Goal: Task Accomplishment & Management: Manage account settings

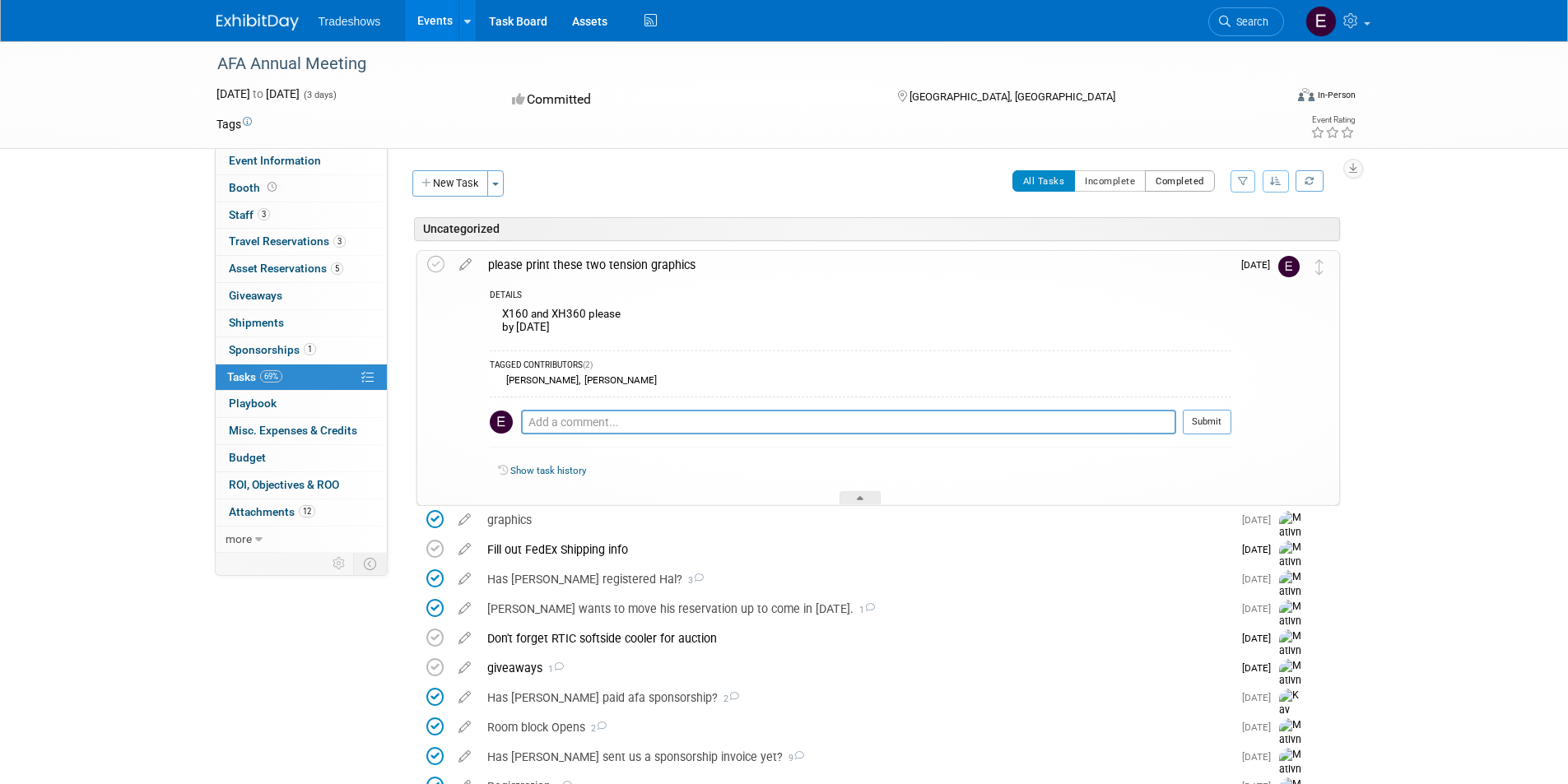
click at [1173, 189] on button "Completed" at bounding box center [1179, 181] width 70 height 22
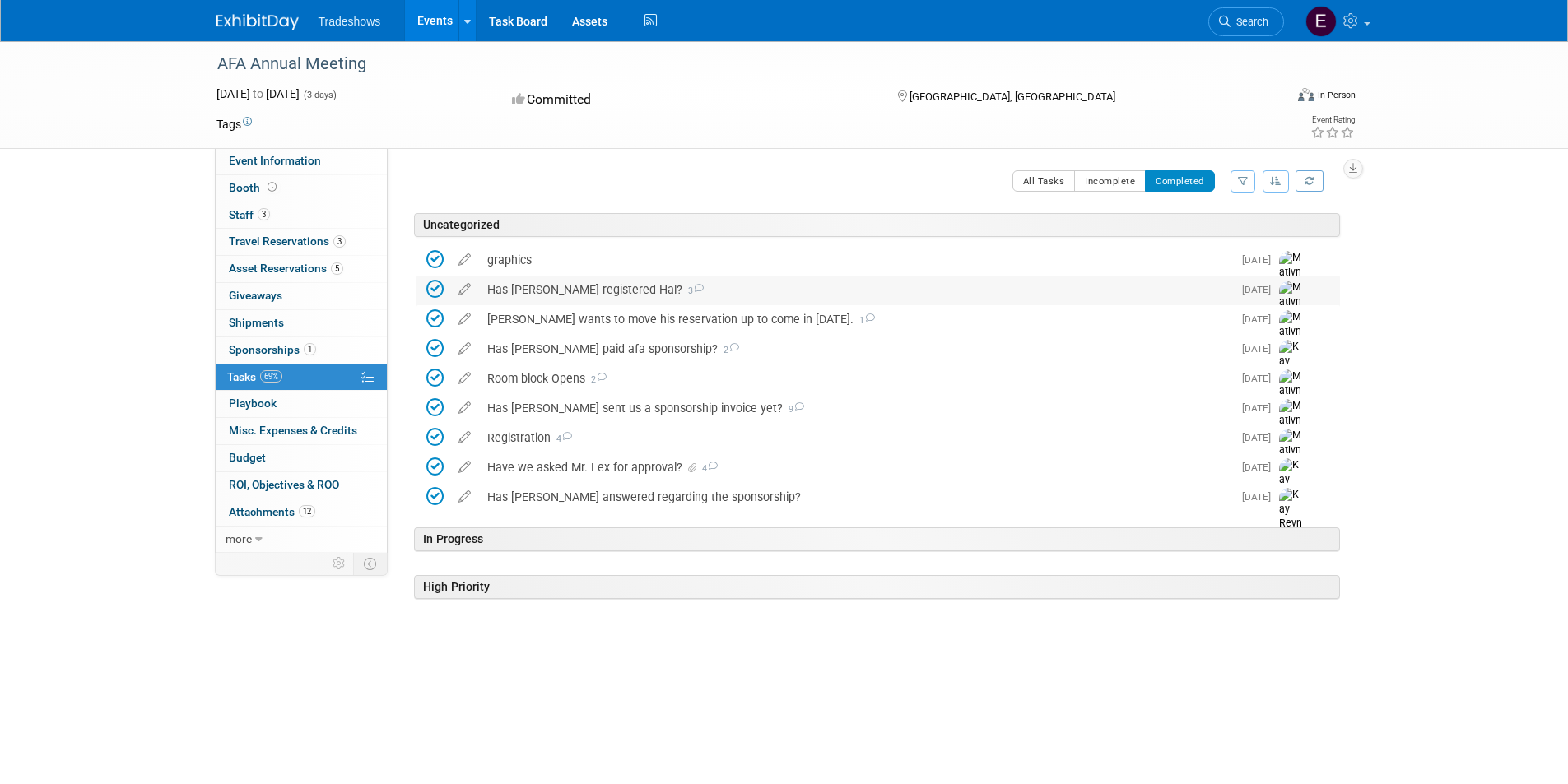
click at [693, 287] on icon at bounding box center [698, 288] width 10 height 9
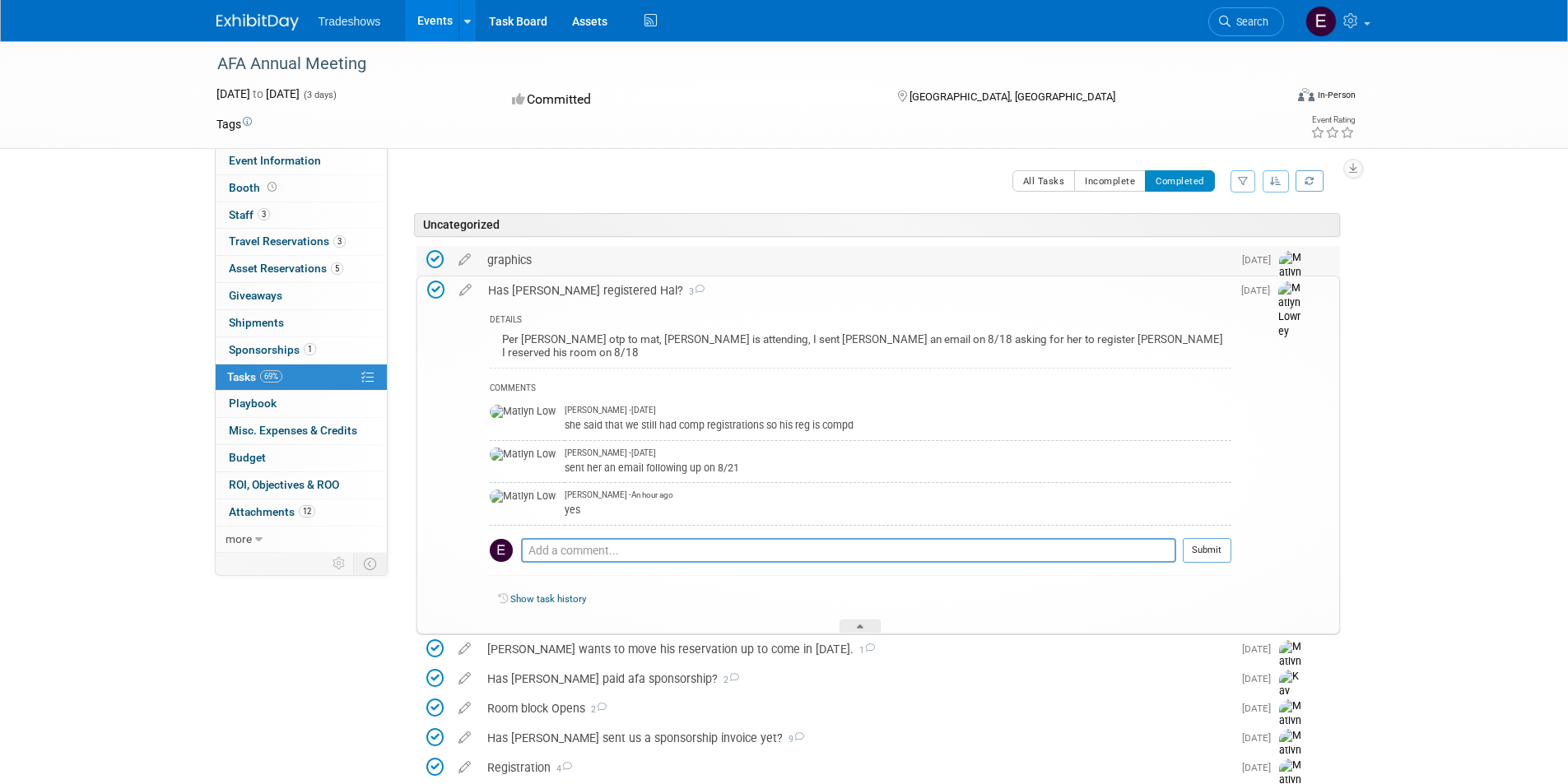
click at [540, 259] on div "graphics" at bounding box center [855, 260] width 753 height 28
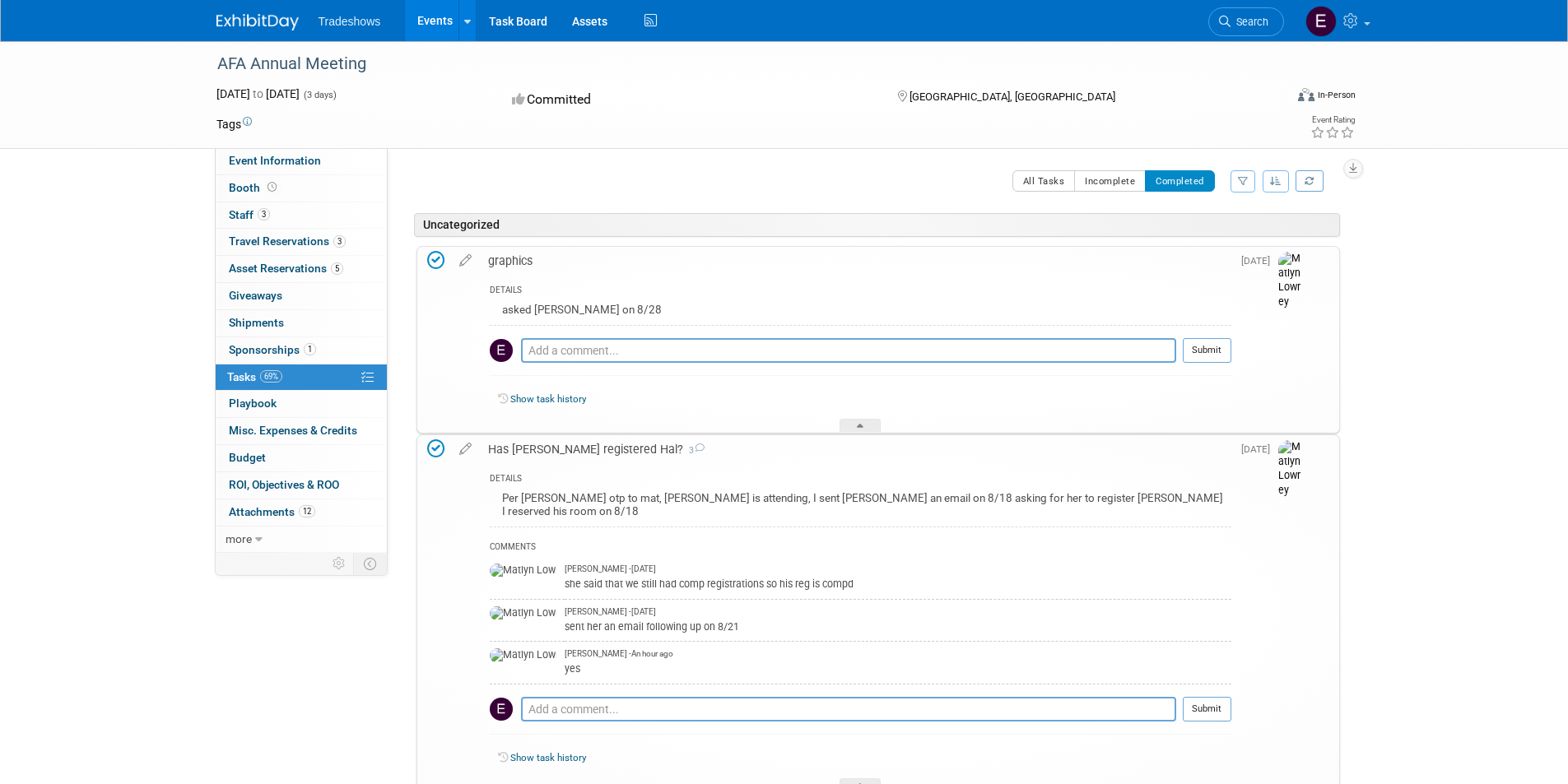
click at [435, 260] on icon at bounding box center [436, 260] width 17 height 17
click at [518, 262] on div "graphics" at bounding box center [855, 261] width 751 height 28
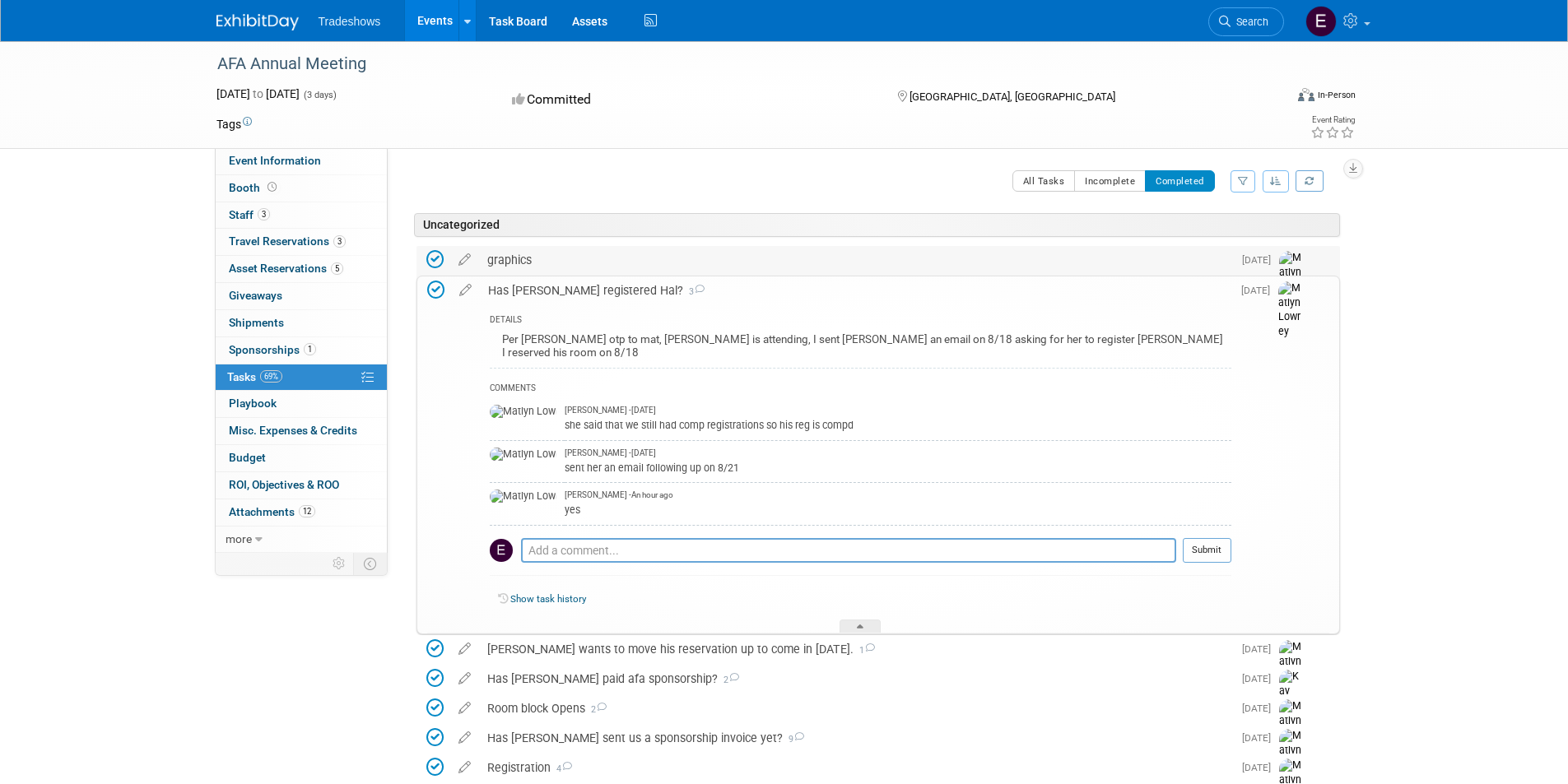
click at [518, 262] on div "graphics" at bounding box center [855, 260] width 753 height 28
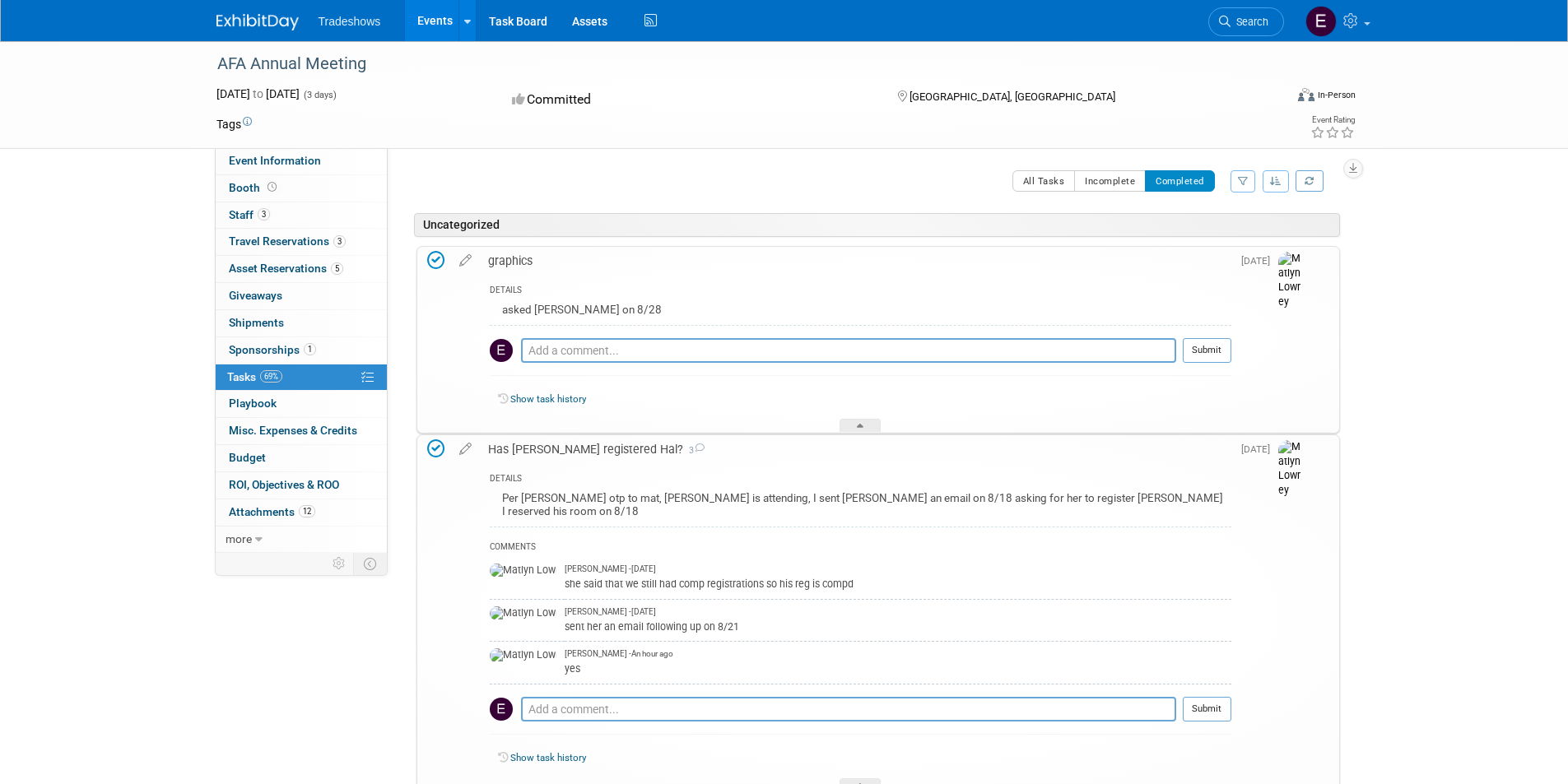
click at [518, 262] on div "graphics" at bounding box center [855, 261] width 751 height 28
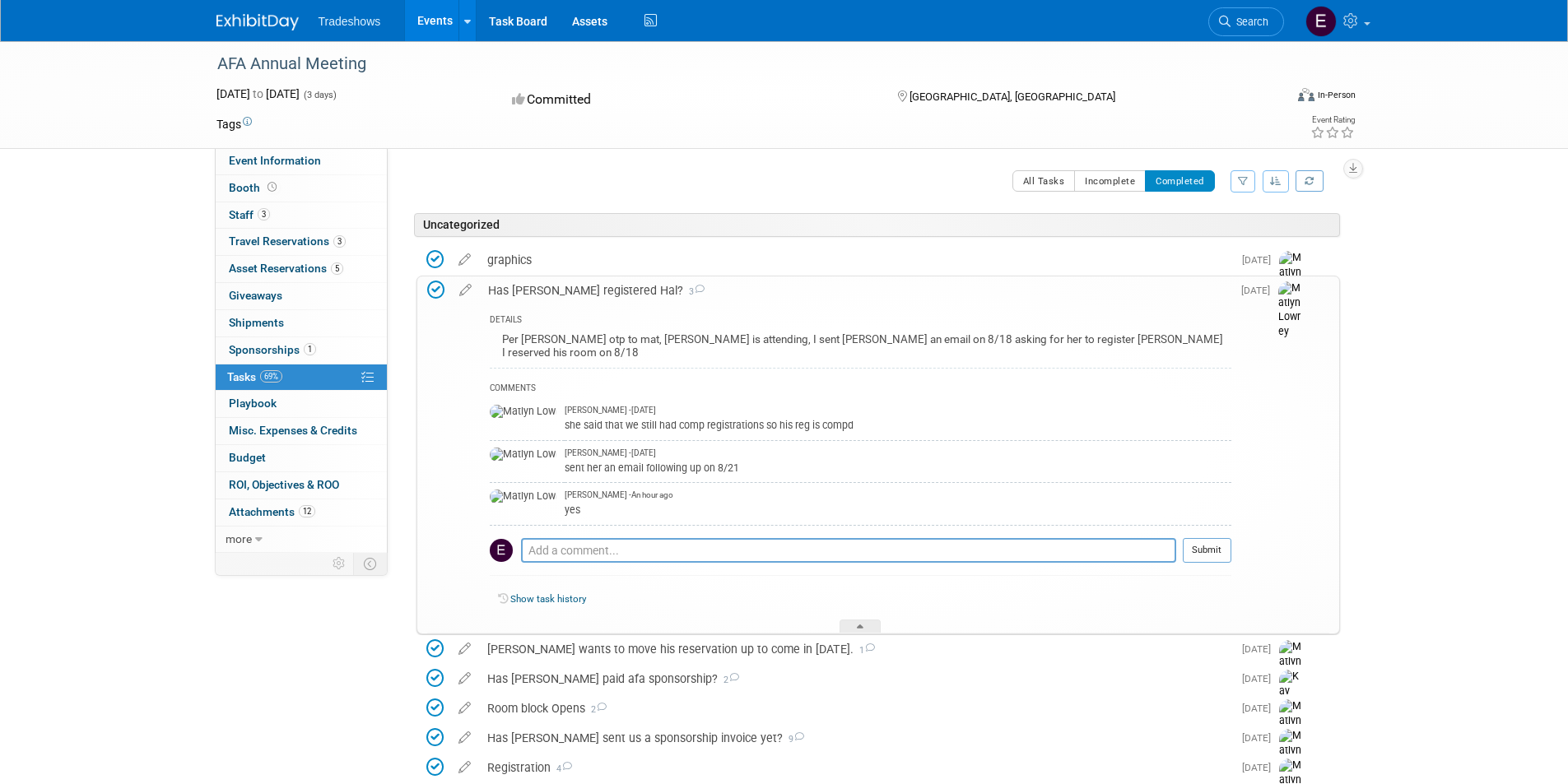
click at [514, 285] on div "Has [PERSON_NAME] registered Hal? 3" at bounding box center [855, 290] width 751 height 28
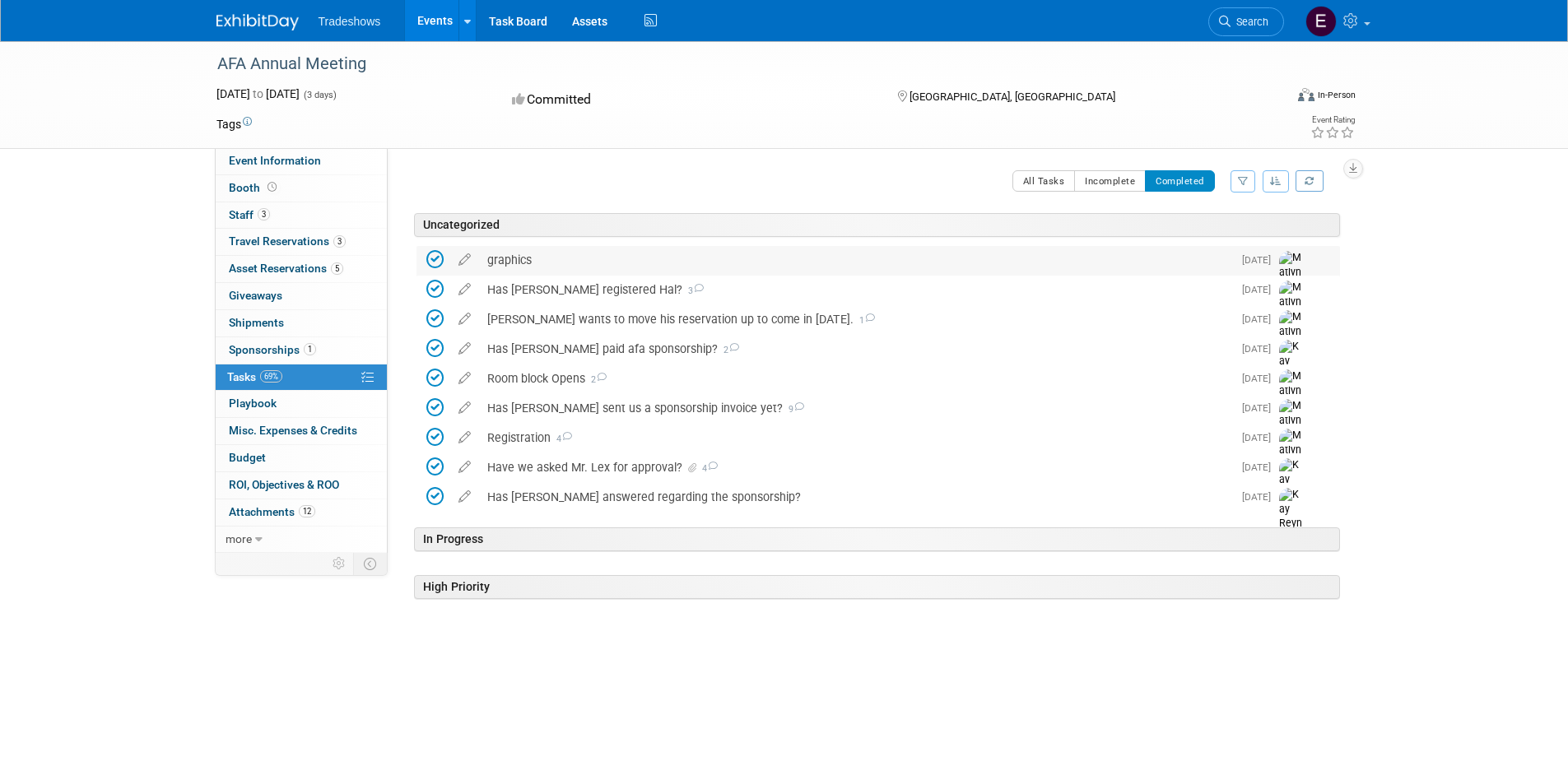
click at [433, 260] on icon at bounding box center [435, 259] width 17 height 17
click at [461, 260] on icon at bounding box center [465, 257] width 29 height 21
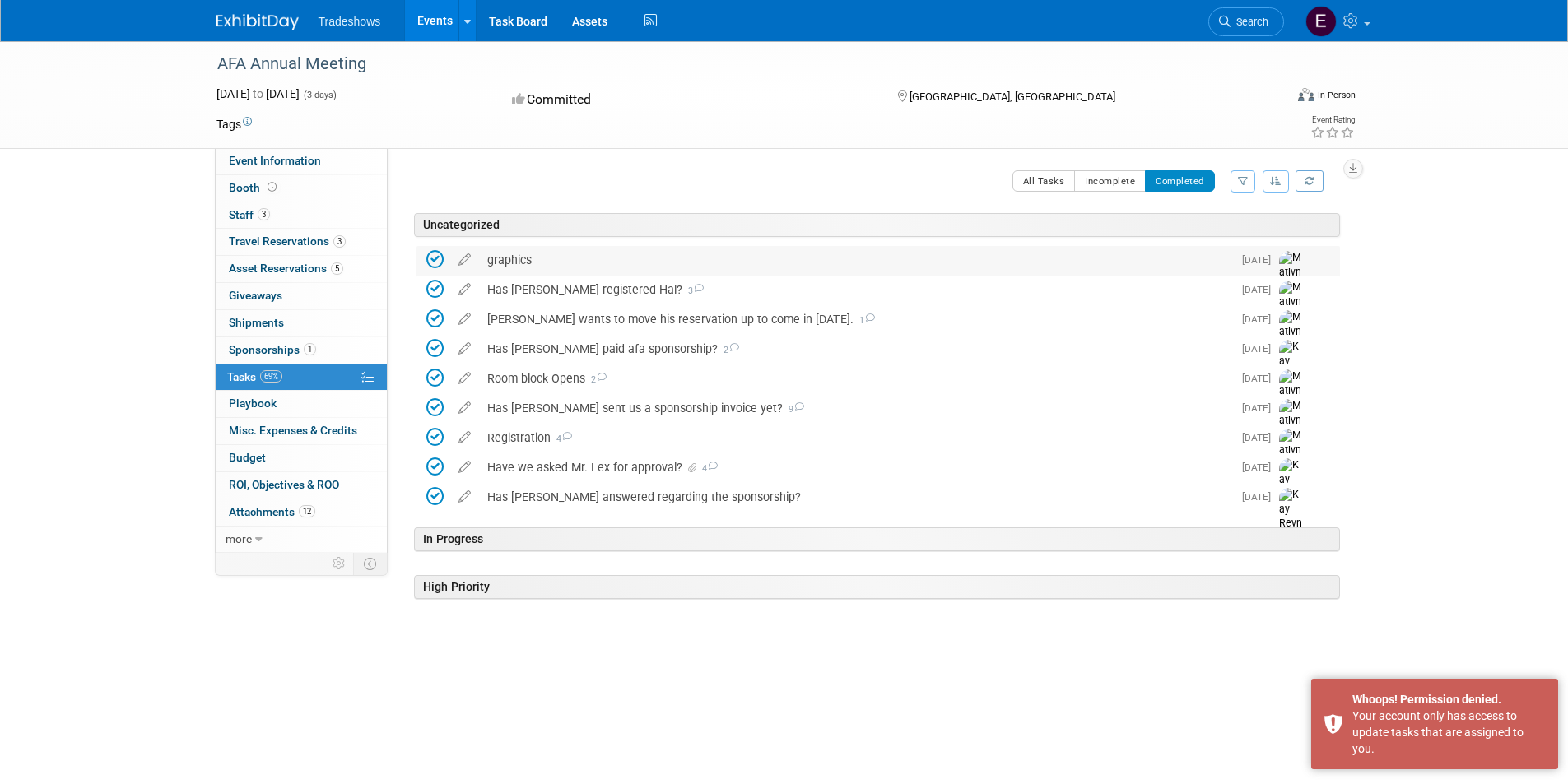
click at [505, 259] on div "graphics" at bounding box center [855, 260] width 753 height 28
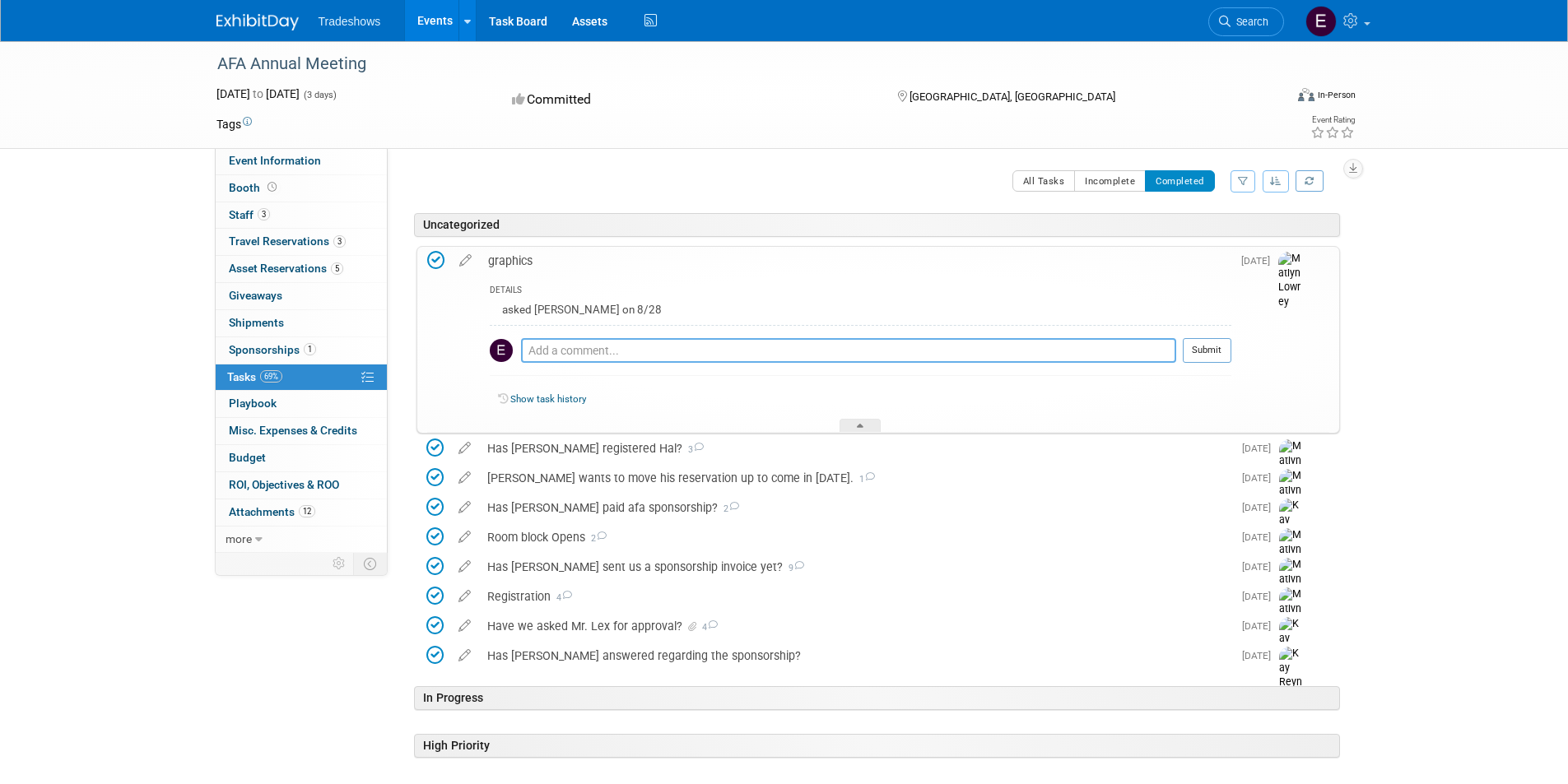
click at [688, 349] on textarea at bounding box center [848, 350] width 655 height 24
click at [436, 265] on icon at bounding box center [436, 260] width 17 height 17
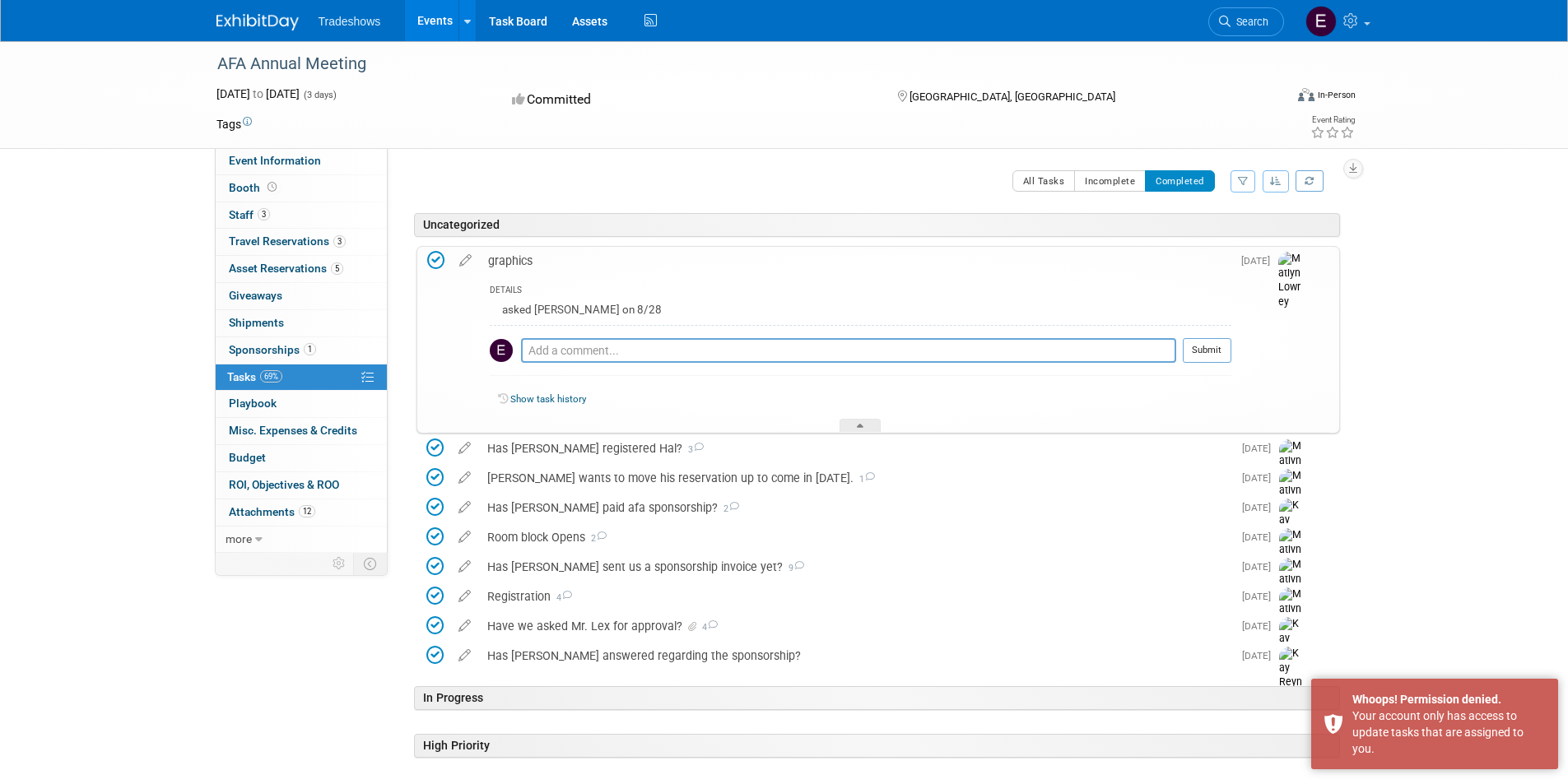
click at [436, 265] on icon at bounding box center [436, 260] width 17 height 17
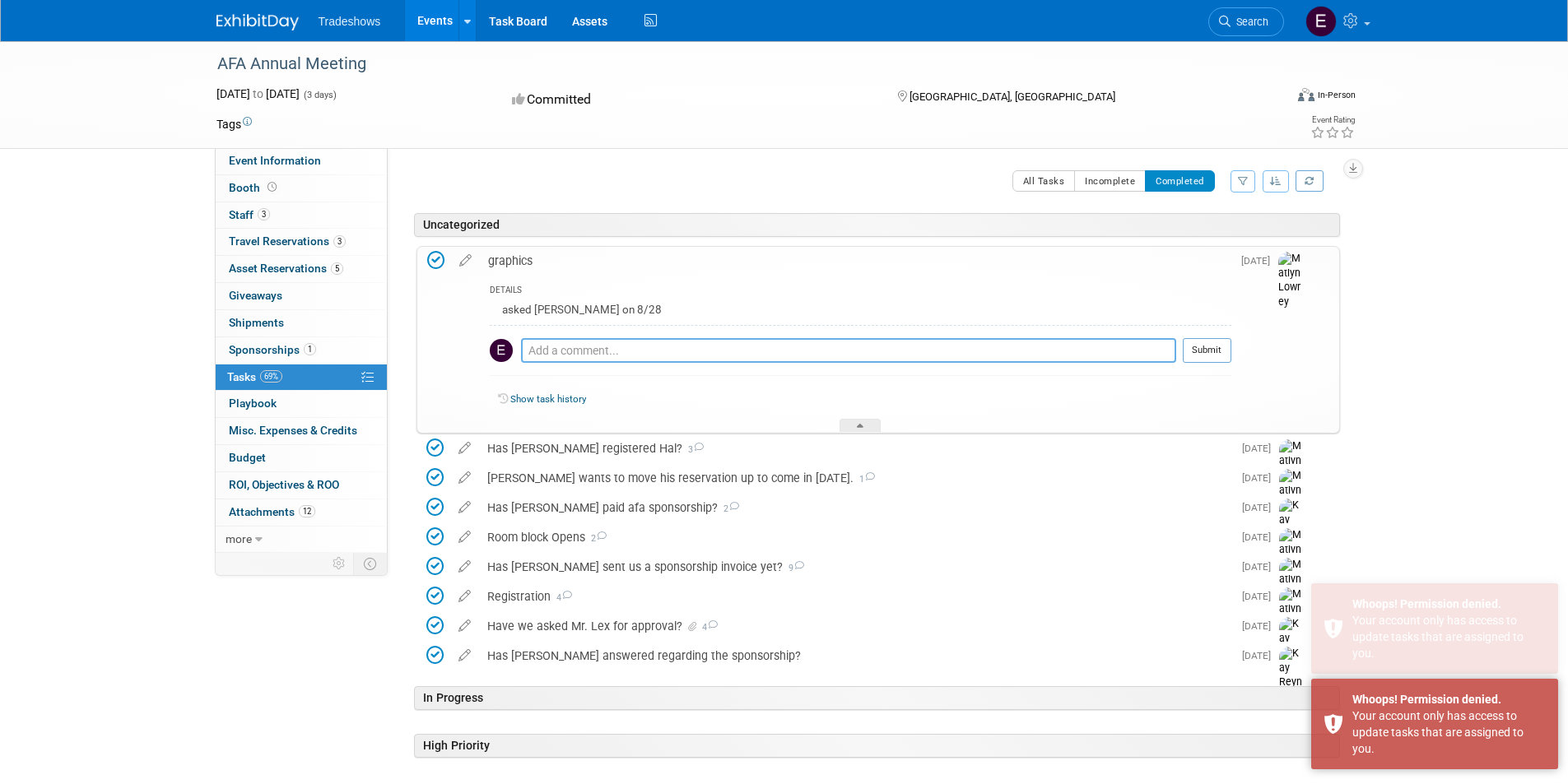
click at [543, 358] on textarea at bounding box center [848, 350] width 655 height 24
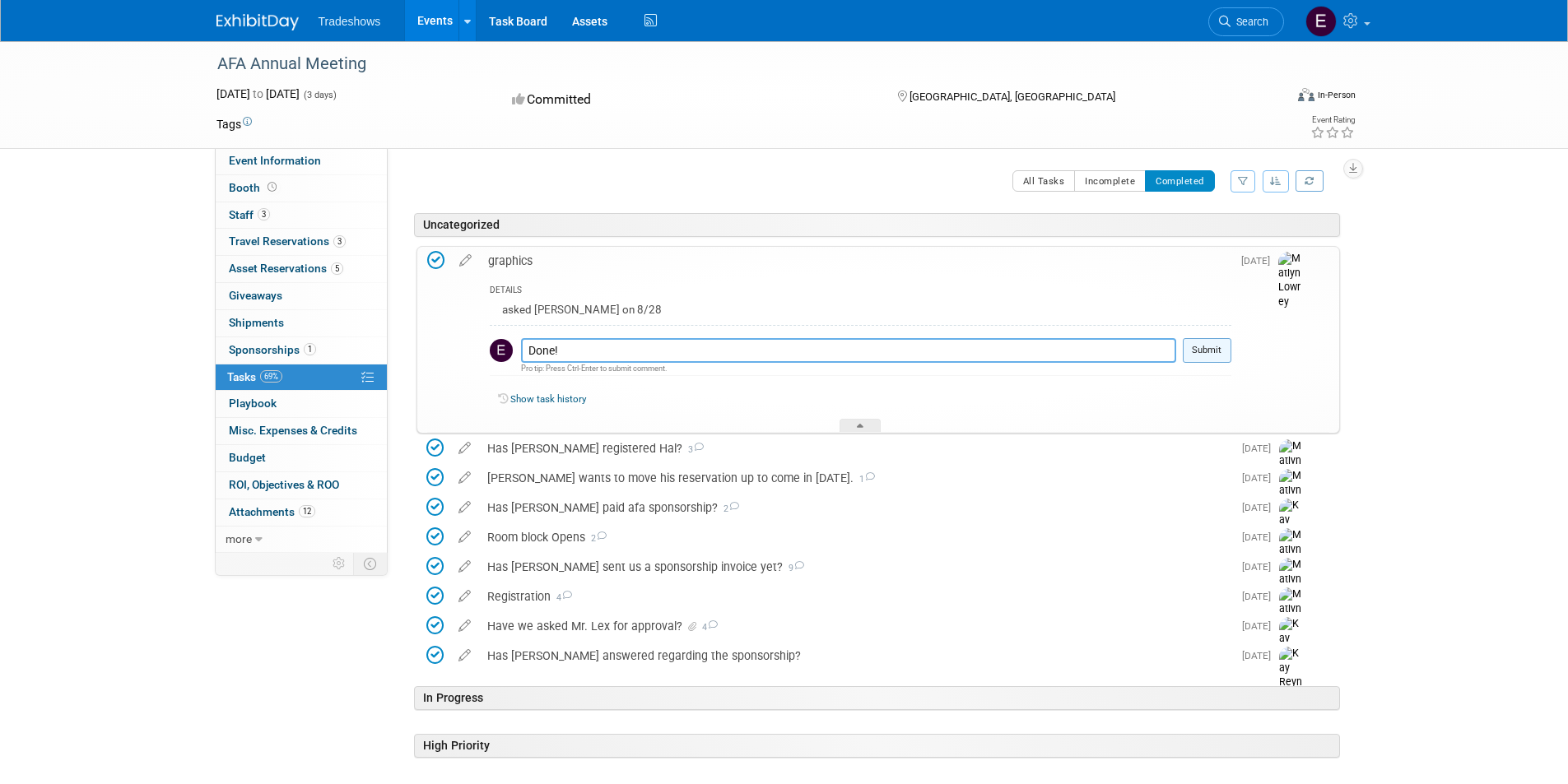
type textarea "Done!"
click at [1201, 353] on button "Submit" at bounding box center [1206, 350] width 49 height 24
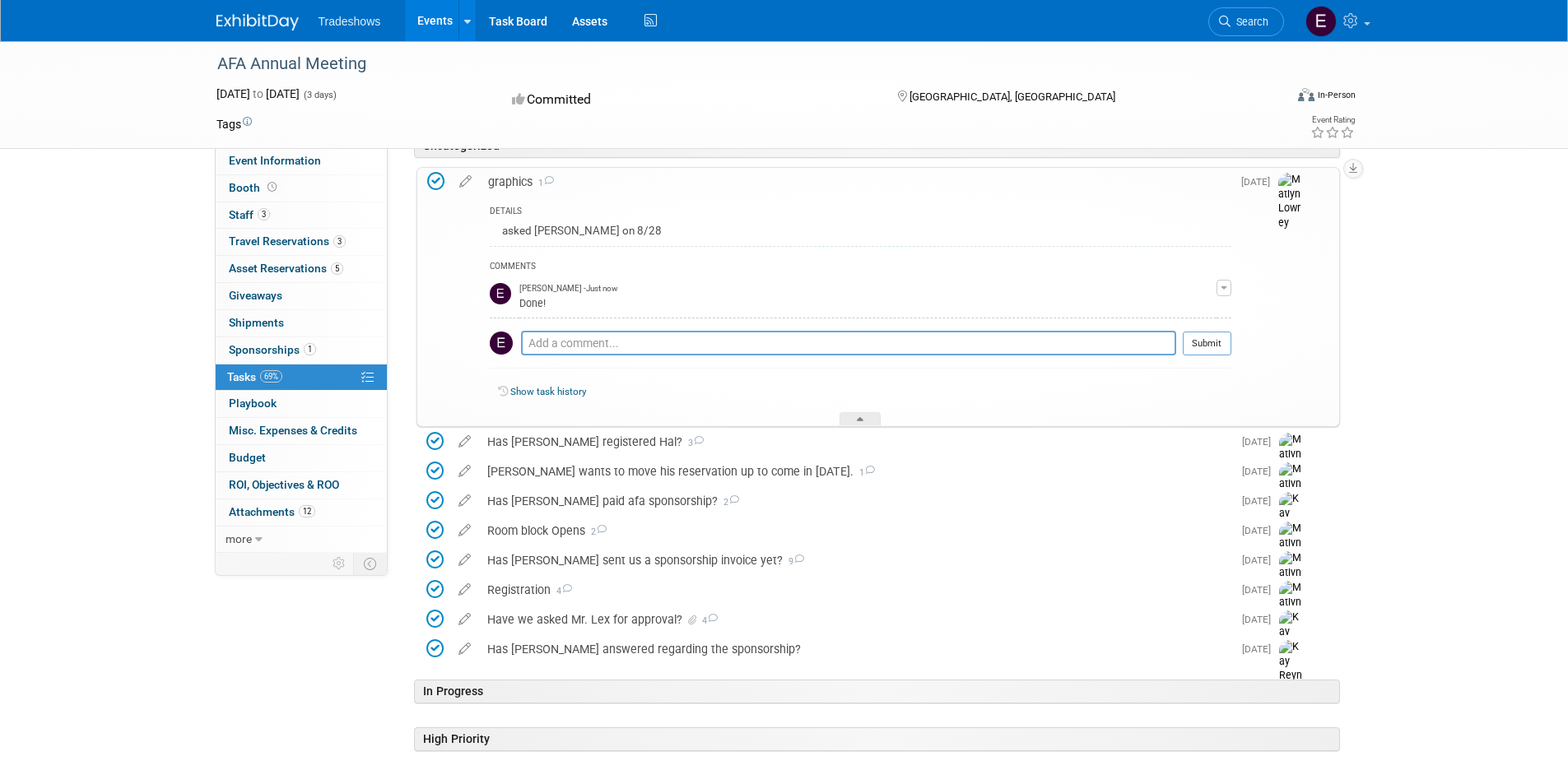
scroll to position [155, 0]
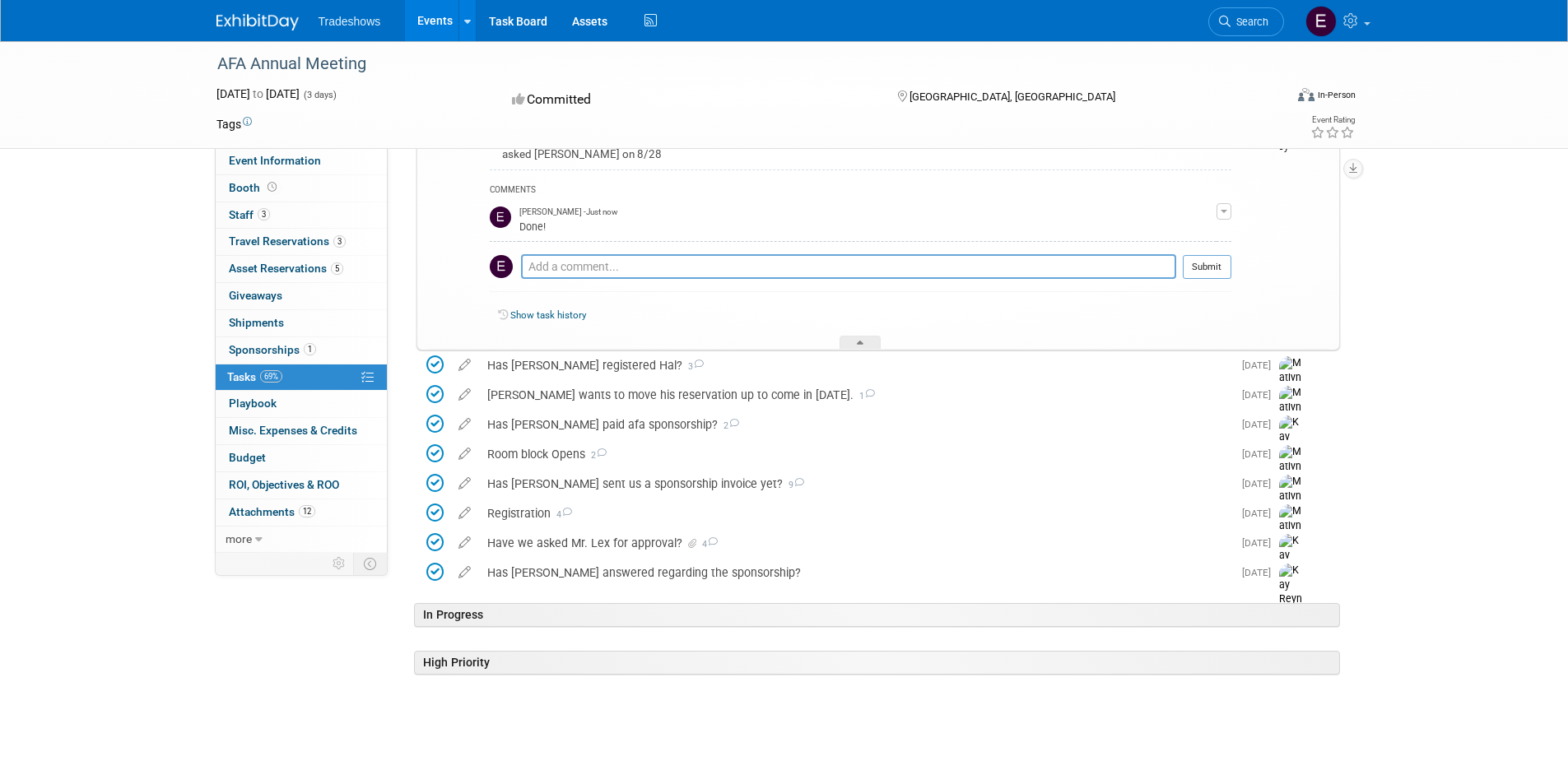
click at [461, 606] on div "In Progress" at bounding box center [877, 614] width 925 height 23
click at [461, 627] on div "High Priority" at bounding box center [877, 614] width 925 height 23
click at [466, 603] on div "In Progress" at bounding box center [877, 614] width 925 height 23
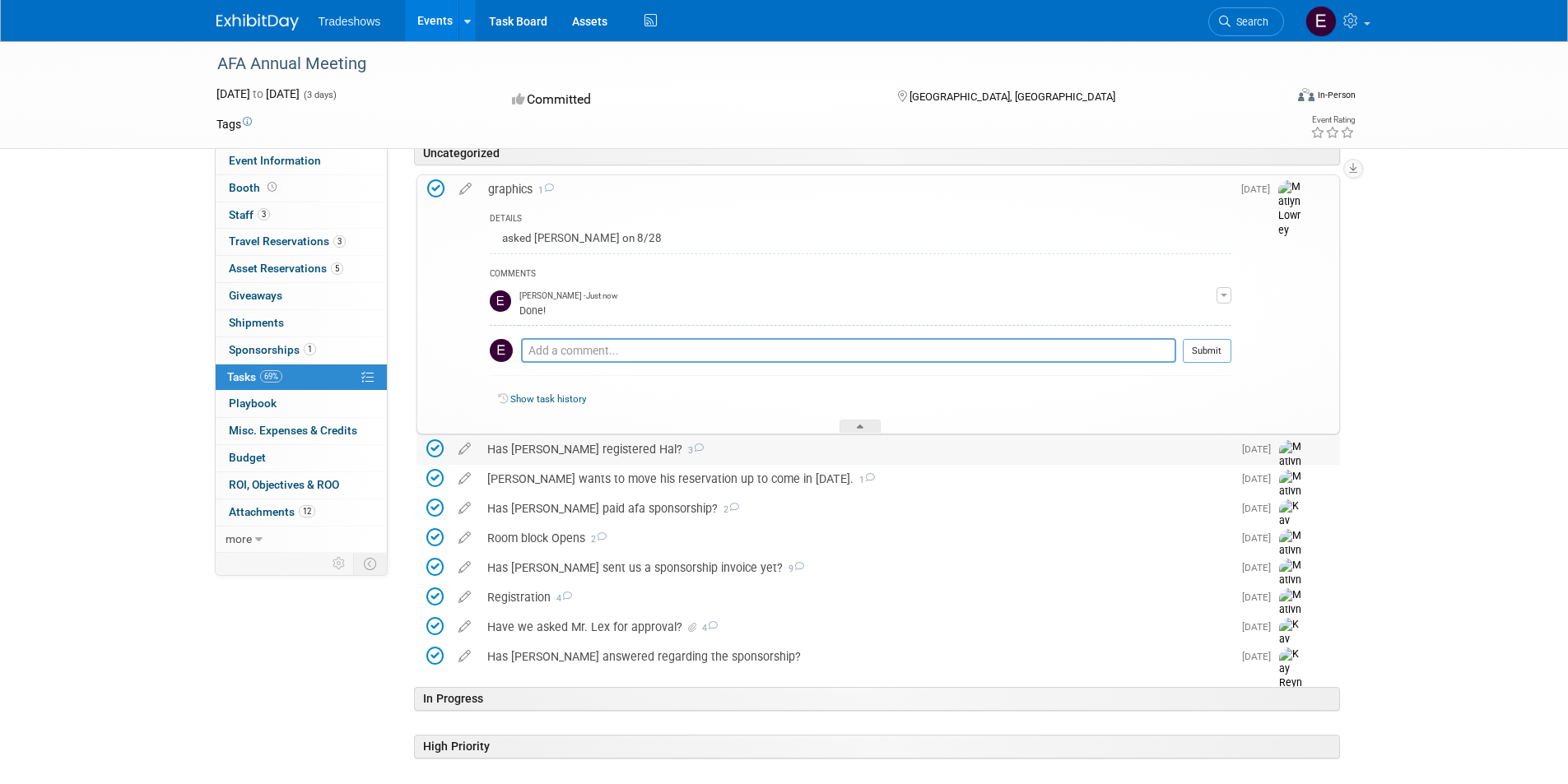
scroll to position [0, 0]
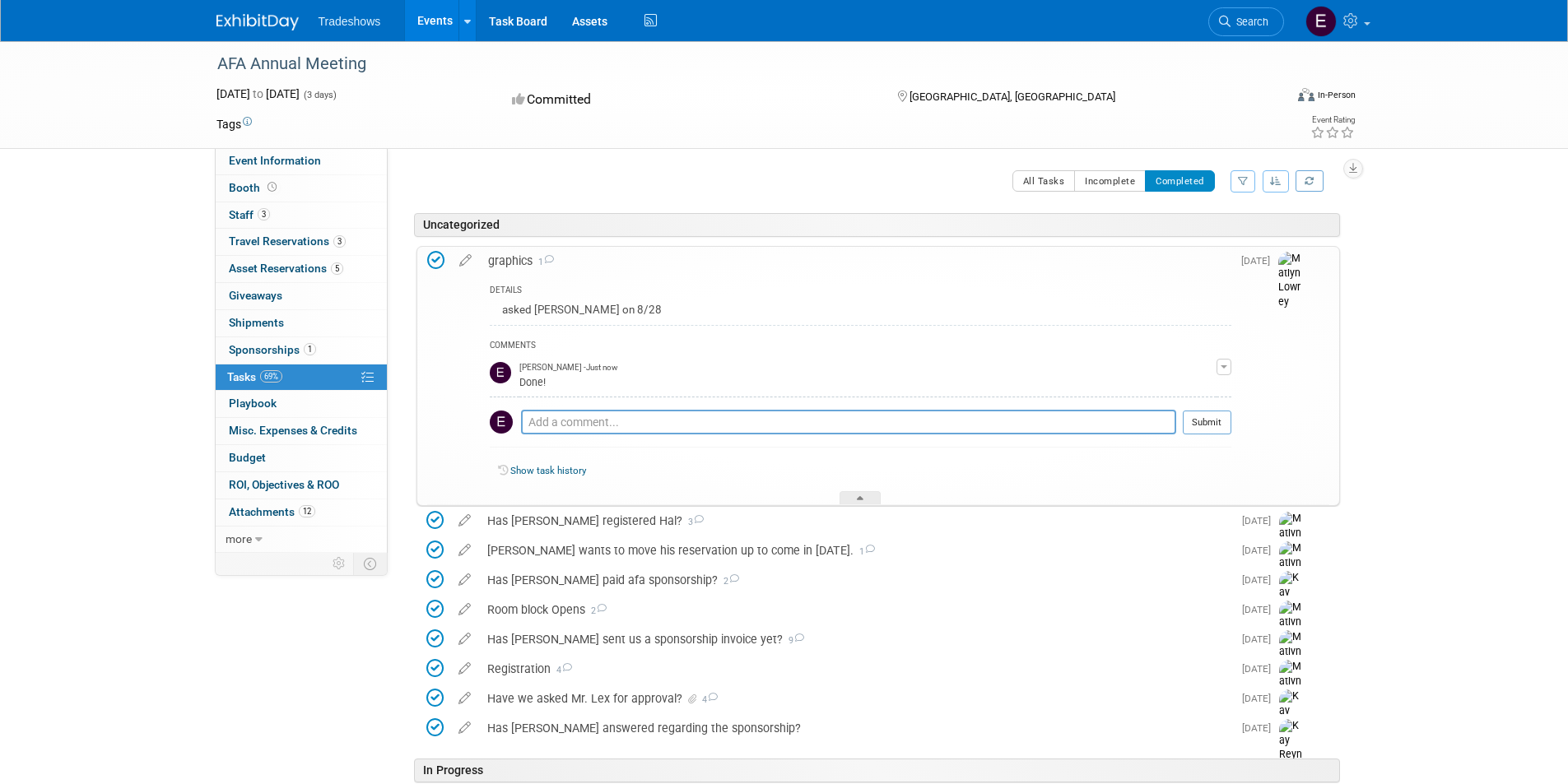
click at [1289, 259] on img at bounding box center [1290, 281] width 24 height 58
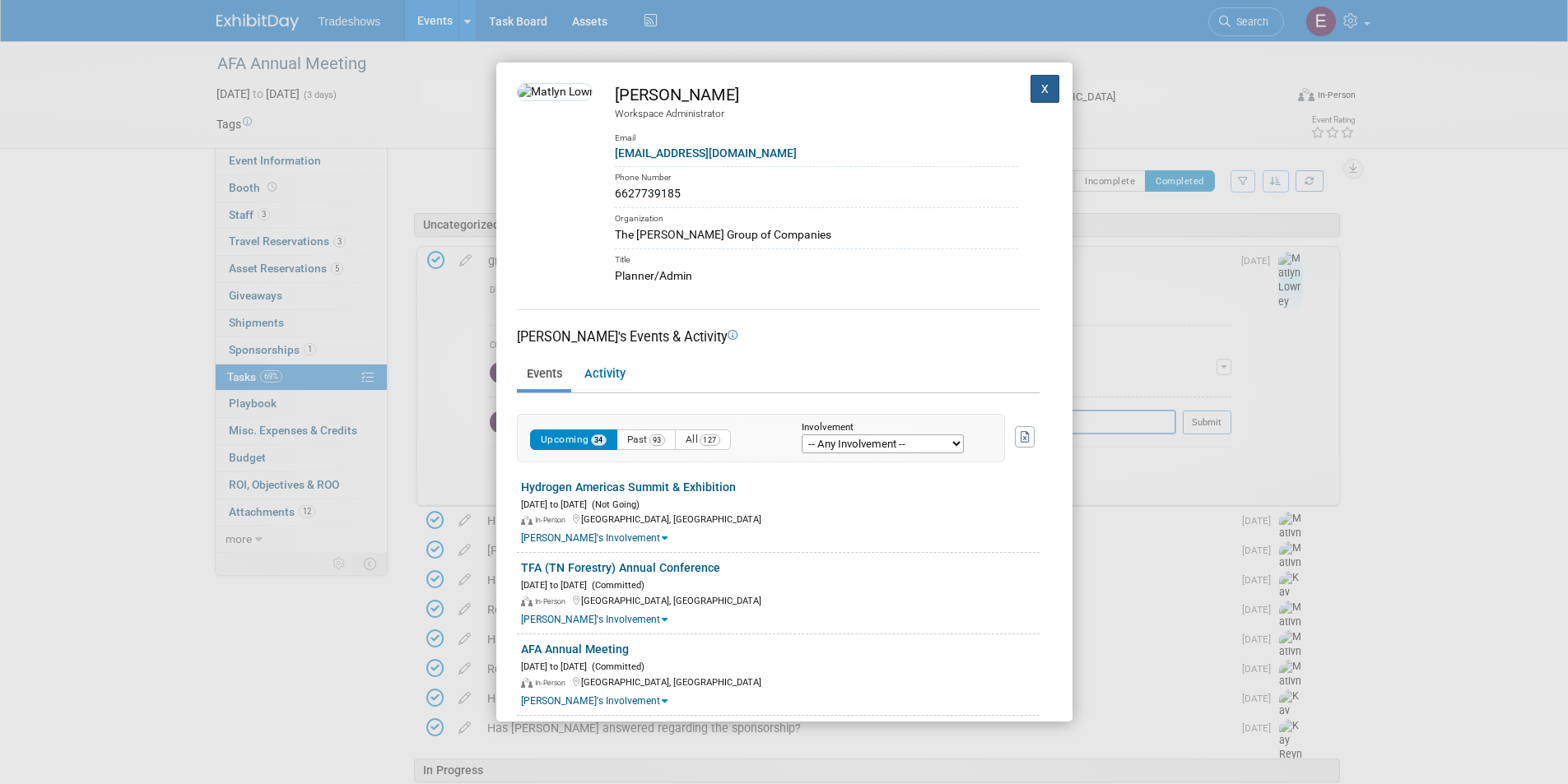
click at [1030, 90] on button "X" at bounding box center [1045, 89] width 30 height 28
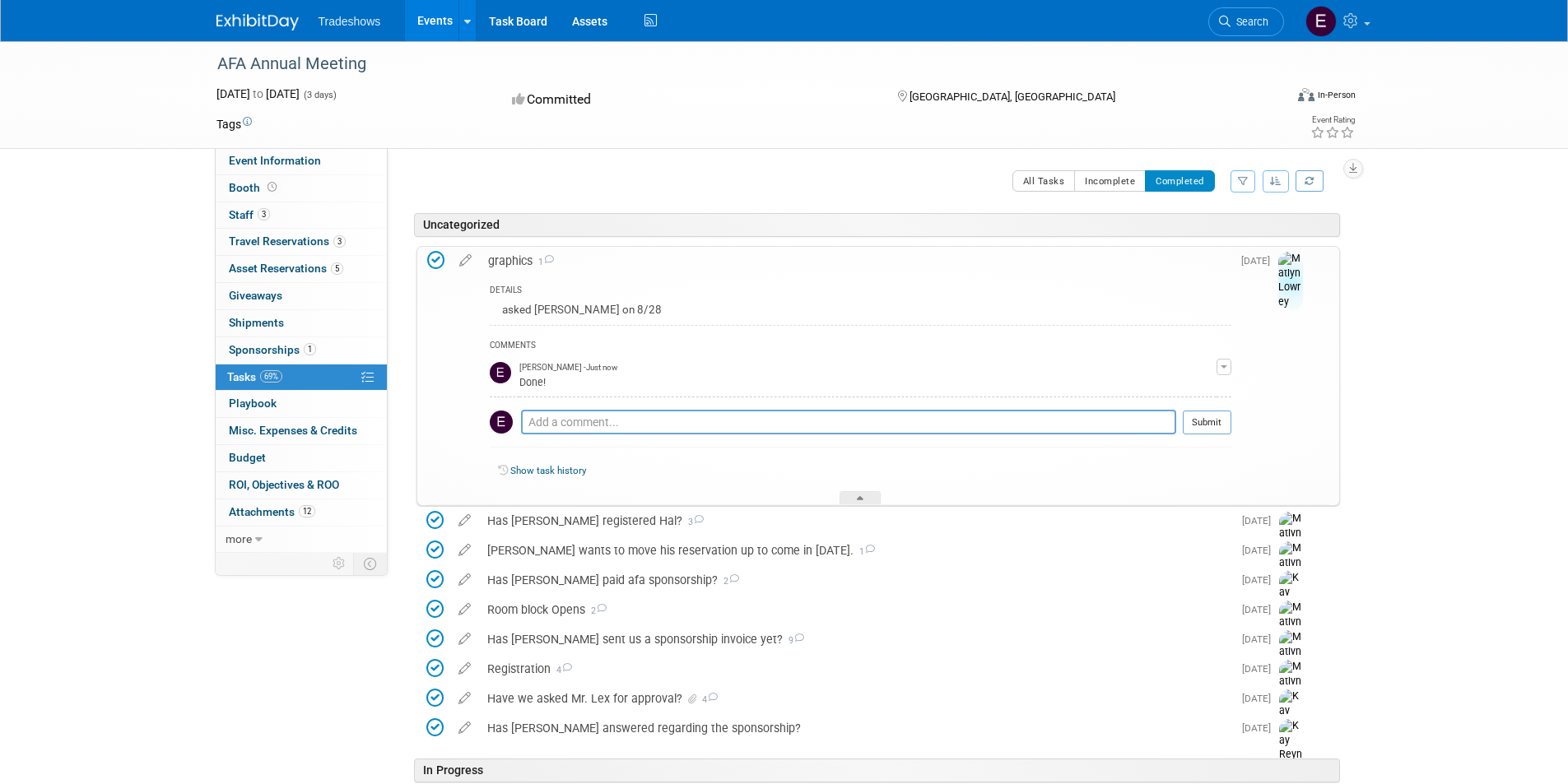
click at [433, 259] on icon at bounding box center [436, 260] width 17 height 17
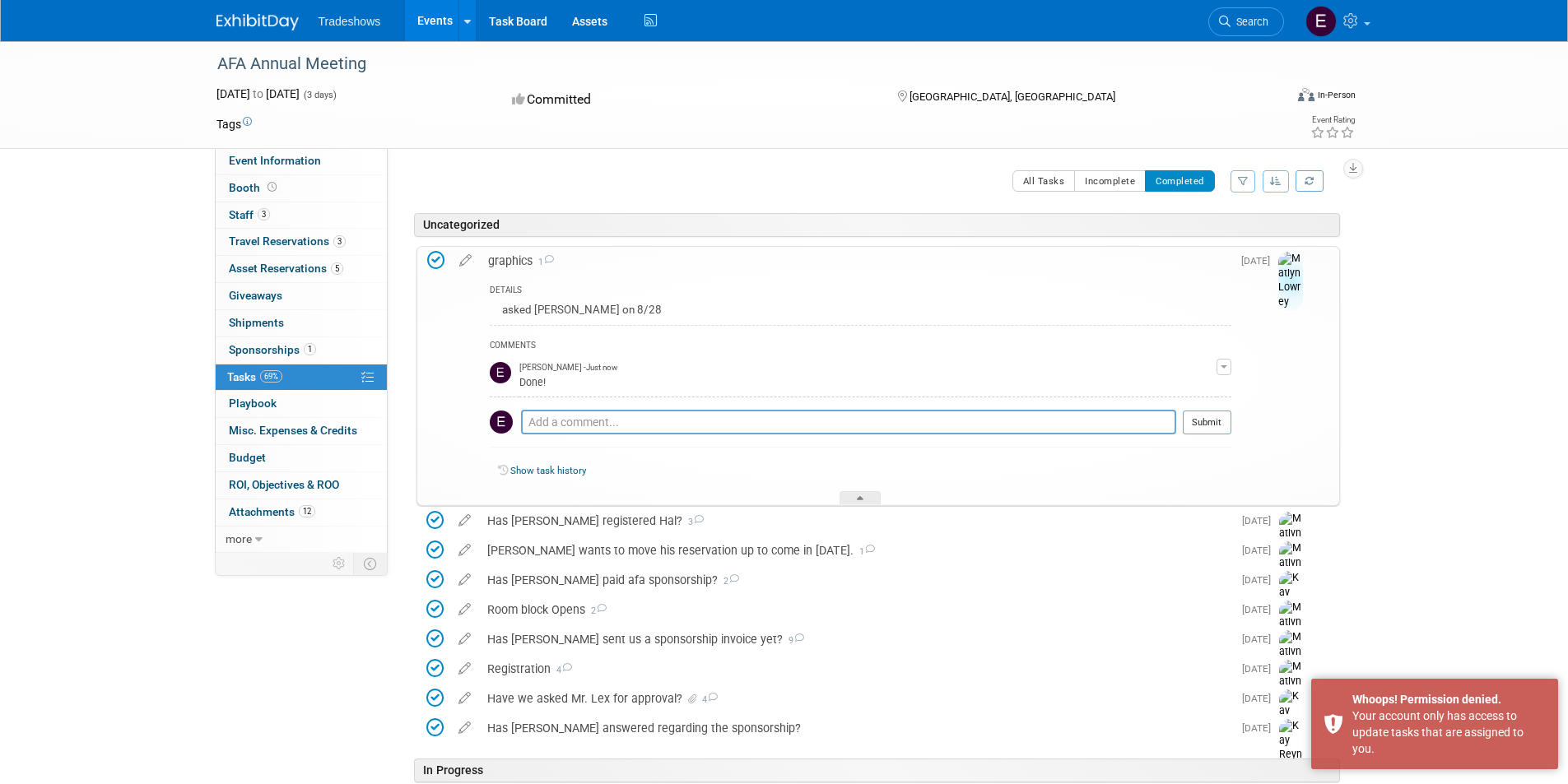
click at [433, 259] on icon at bounding box center [436, 260] width 17 height 17
